Goal: Transaction & Acquisition: Book appointment/travel/reservation

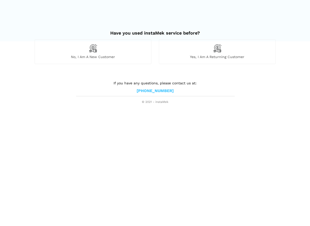
click at [89, 49] on img at bounding box center [93, 48] width 9 height 9
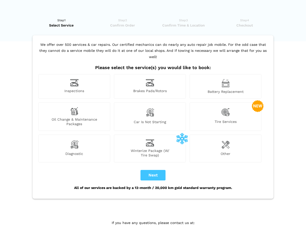
click at [88, 77] on div "Inspections" at bounding box center [74, 86] width 72 height 25
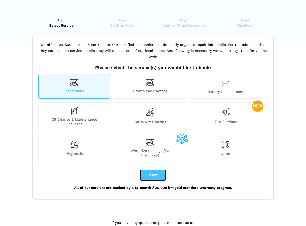
click at [150, 170] on button "Next" at bounding box center [152, 175] width 25 height 11
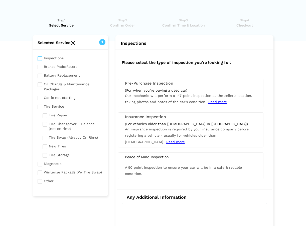
checkbox input "true"
click at [171, 100] on span "Our mechanic will perform a 147-point inspection at the seller's location, taki…" at bounding box center [188, 99] width 127 height 10
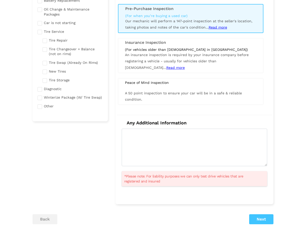
scroll to position [75, 0]
click at [257, 218] on button "Next" at bounding box center [261, 219] width 24 height 10
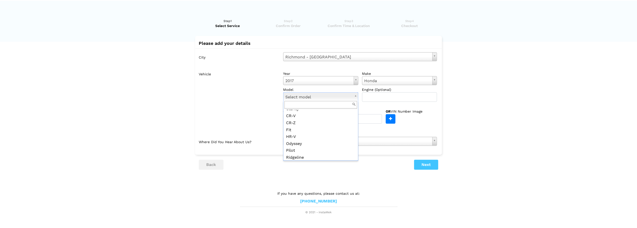
scroll to position [34, 0]
click at [306, 166] on button "Next" at bounding box center [429, 165] width 24 height 10
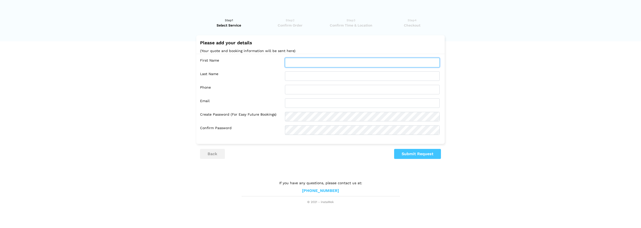
click at [306, 65] on input "text" at bounding box center [362, 63] width 155 height 10
type input "Aaron"
type input "Henry"
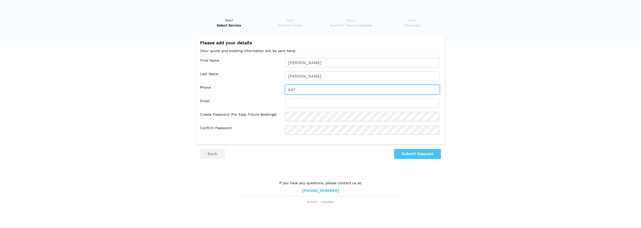
type input "6476881600"
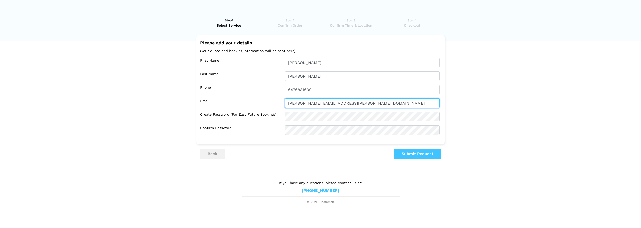
click at [306, 102] on input "aaron.henry@ubc.ca" at bounding box center [362, 103] width 155 height 10
type input "aaron.g.b.henry@gmail.com"
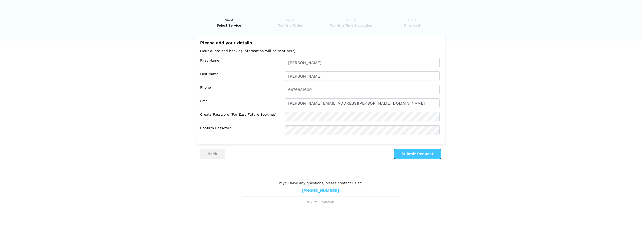
click at [306, 151] on button "Submit Request" at bounding box center [417, 154] width 47 height 10
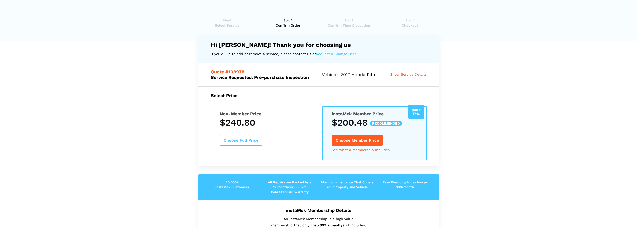
click at [164, 106] on lik "Have you used instaMek service before? No, I am a new customer Yes, I am a retu…" at bounding box center [318, 228] width 637 height 430
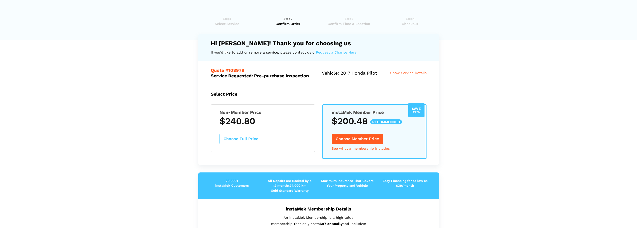
scroll to position [0, 0]
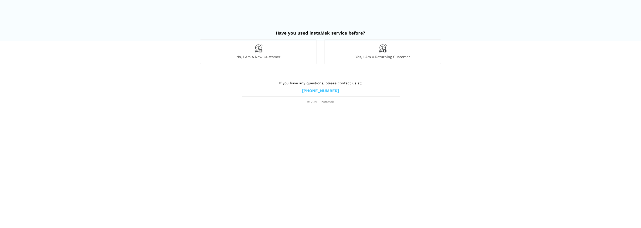
click at [287, 53] on div "No, I am a new customer" at bounding box center [258, 51] width 117 height 25
click at [363, 54] on div "Yes, I am a returning customer" at bounding box center [382, 51] width 117 height 25
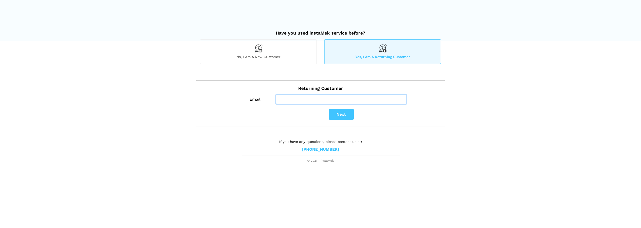
click at [315, 99] on input "Email" at bounding box center [341, 100] width 130 height 10
type input "aaron.g.b.henry@gmail.com"
click at [335, 114] on button "Next" at bounding box center [341, 114] width 25 height 11
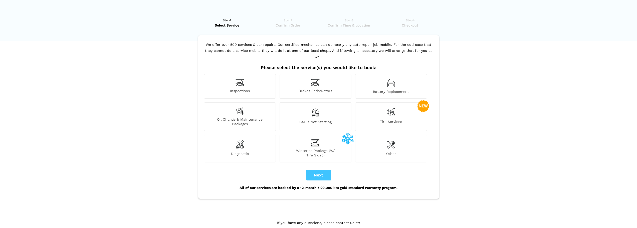
click at [237, 79] on img at bounding box center [240, 83] width 9 height 8
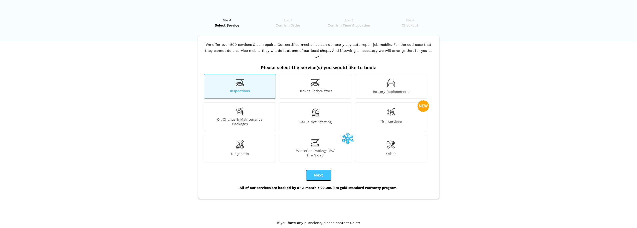
click at [319, 170] on button "Next" at bounding box center [318, 175] width 25 height 11
checkbox input "true"
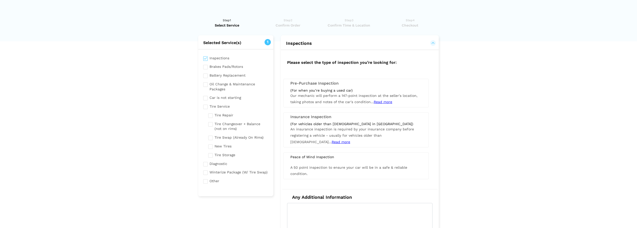
click at [380, 100] on span "Read more" at bounding box center [383, 102] width 19 height 4
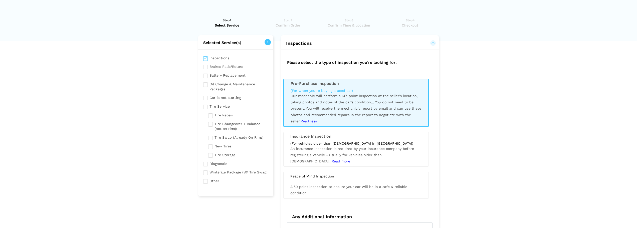
click at [359, 105] on div "(For when you’re buying a used car) Our mechanic will perform a 147-point inspe…" at bounding box center [356, 106] width 138 height 36
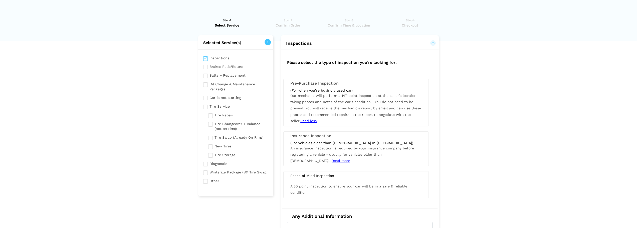
click at [359, 105] on div "(For when you’re buying a used car) Our mechanic will perform a 147-point inspe…" at bounding box center [356, 106] width 139 height 36
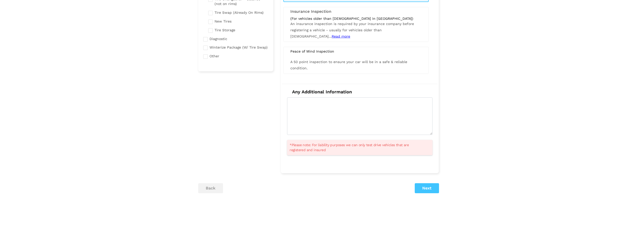
scroll to position [125, 0]
click at [357, 108] on textarea at bounding box center [359, 116] width 145 height 38
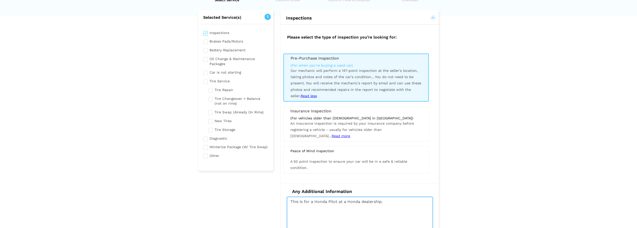
scroll to position [25, 0]
click at [300, 204] on textarea "This is for a Honda Pilot at a Honda dealership." at bounding box center [359, 216] width 145 height 38
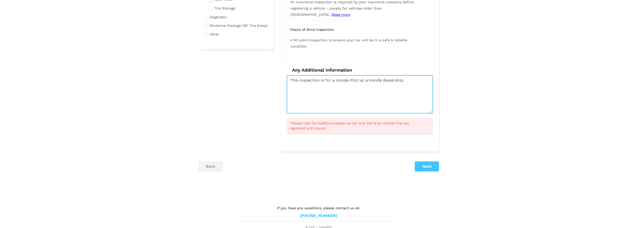
scroll to position [148, 0]
type textarea "This inspection is for a Honda Pilot at a Honda dealership."
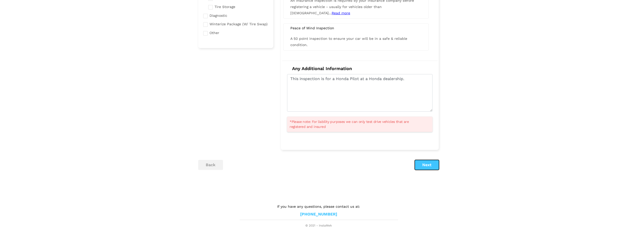
click at [429, 166] on button "Next" at bounding box center [427, 165] width 24 height 10
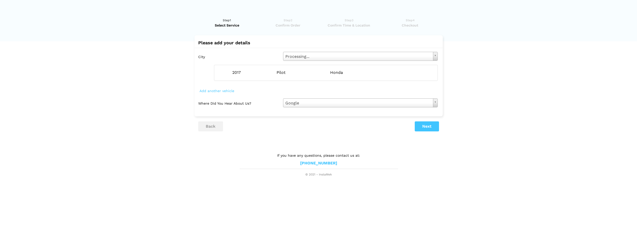
scroll to position [0, 0]
click at [427, 126] on button "Next" at bounding box center [429, 126] width 24 height 10
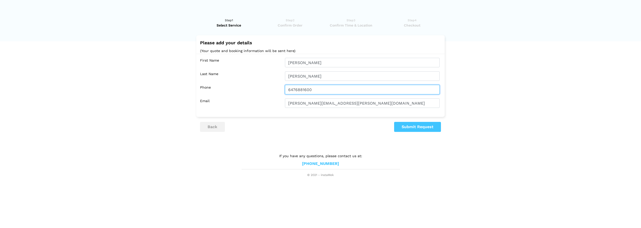
drag, startPoint x: 295, startPoint y: 89, endPoint x: 299, endPoint y: 95, distance: 6.5
click at [295, 89] on input "6476881600" at bounding box center [362, 90] width 155 height 10
click at [468, 96] on lik "Have you used instaMek service before? No, I am a new customer Yes, I am a retu…" at bounding box center [320, 95] width 641 height 165
click at [415, 126] on button "Submit Request" at bounding box center [417, 127] width 47 height 10
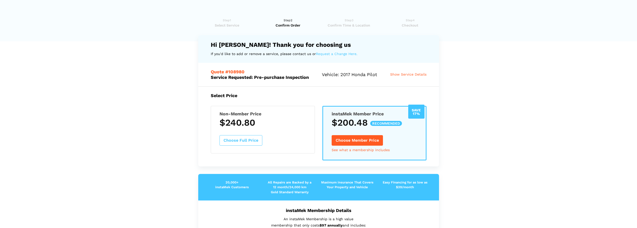
click at [244, 139] on button "Choose Full Price" at bounding box center [241, 140] width 43 height 11
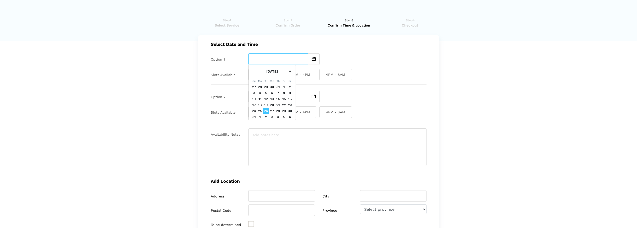
click at [266, 57] on input "text" at bounding box center [278, 59] width 60 height 12
click at [272, 111] on td "27" at bounding box center [272, 111] width 6 height 6
type input "Wednesday August 27 2025"
click at [277, 75] on span "8AM - 12PM" at bounding box center [264, 75] width 33 height 12
click at [252, 75] on input "8AM - 12PM" at bounding box center [249, 75] width 3 height 12
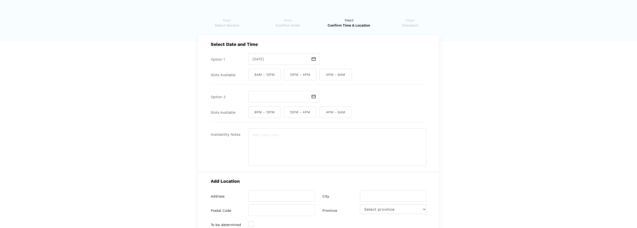
checkbox input "true"
click at [300, 75] on span "12PM - 4PM" at bounding box center [300, 75] width 33 height 12
click at [287, 75] on input "12PM - 4PM" at bounding box center [285, 75] width 3 height 12
checkbox input "true"
click at [265, 74] on span "8AM - 12PM" at bounding box center [264, 75] width 33 height 12
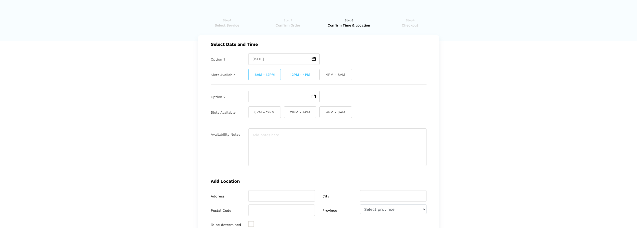
click at [252, 74] on input "8AM - 12PM" at bounding box center [249, 75] width 3 height 12
checkbox input "false"
click at [298, 99] on input "text" at bounding box center [278, 97] width 60 height 12
click at [277, 148] on td "28" at bounding box center [278, 148] width 6 height 6
type input "Thursday August 28 2025"
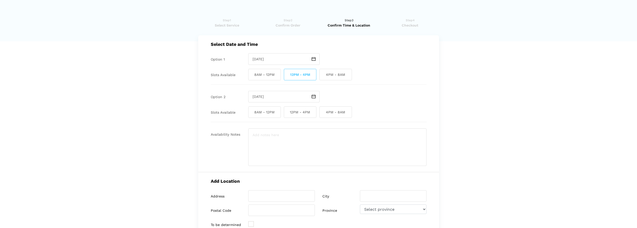
click at [274, 114] on span "8AM - 12PM" at bounding box center [264, 112] width 33 height 12
click at [252, 114] on input "8AM - 12PM" at bounding box center [249, 112] width 3 height 12
checkbox input "true"
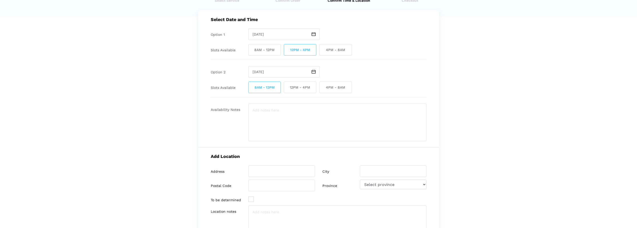
scroll to position [25, 0]
click at [294, 89] on span "12PM - 4PM" at bounding box center [300, 87] width 33 height 12
click at [287, 89] on input "12PM - 4PM" at bounding box center [285, 87] width 3 height 12
checkbox input "true"
click at [264, 171] on input "search" at bounding box center [281, 171] width 67 height 12
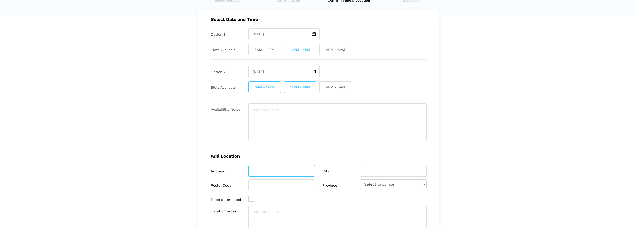
click at [264, 171] on input "search" at bounding box center [281, 171] width 67 height 12
click at [277, 174] on input "search" at bounding box center [281, 171] width 67 height 12
paste input "13600 Smallwood Pl,"
type input "13600 Smallwood Place"
type input "Richmond"
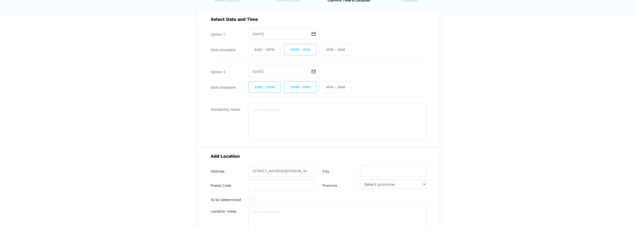
type input "V6V 1W8"
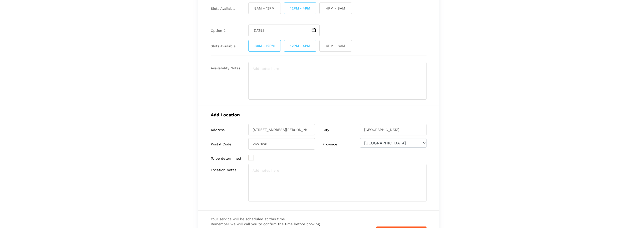
scroll to position [75, 0]
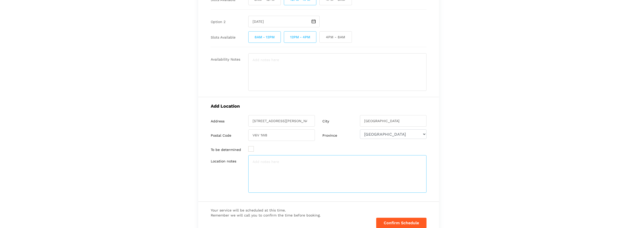
click at [313, 178] on textarea at bounding box center [337, 174] width 178 height 38
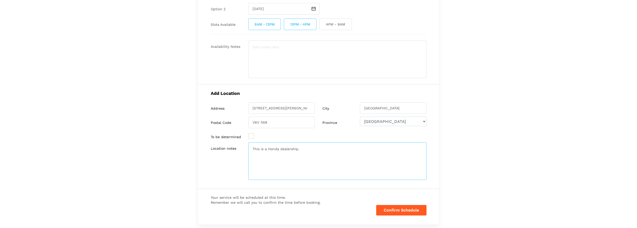
scroll to position [100, 0]
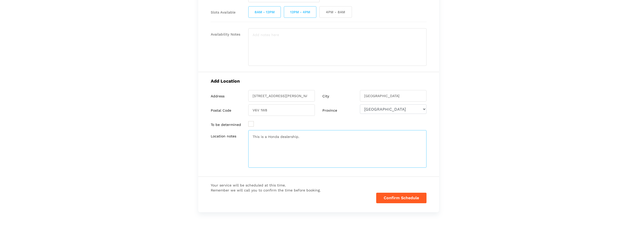
type textarea "This is a Honda dealership."
click at [401, 196] on button "Confirm Schedule" at bounding box center [401, 198] width 50 height 11
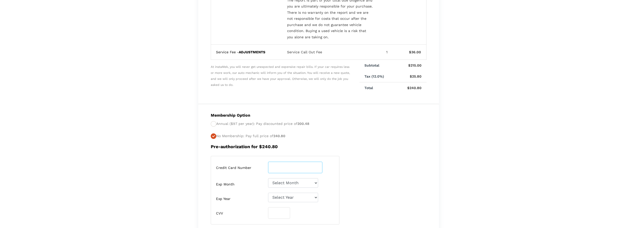
click at [295, 167] on input "number" at bounding box center [295, 168] width 54 height 12
type input "4500655201676127"
select select "10"
select select "2027"
type input "999"
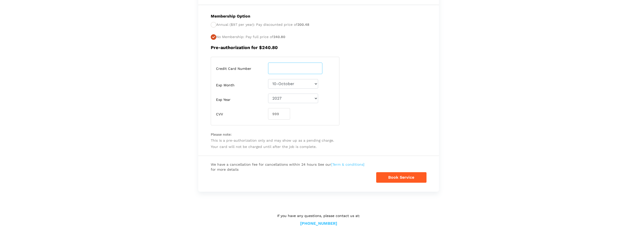
scroll to position [208, 0]
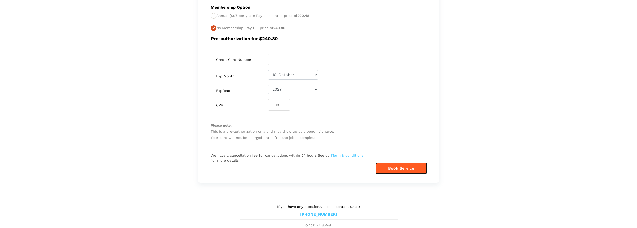
click at [391, 170] on button "Book Service" at bounding box center [401, 168] width 50 height 11
